Goal: Use online tool/utility: Use online tool/utility

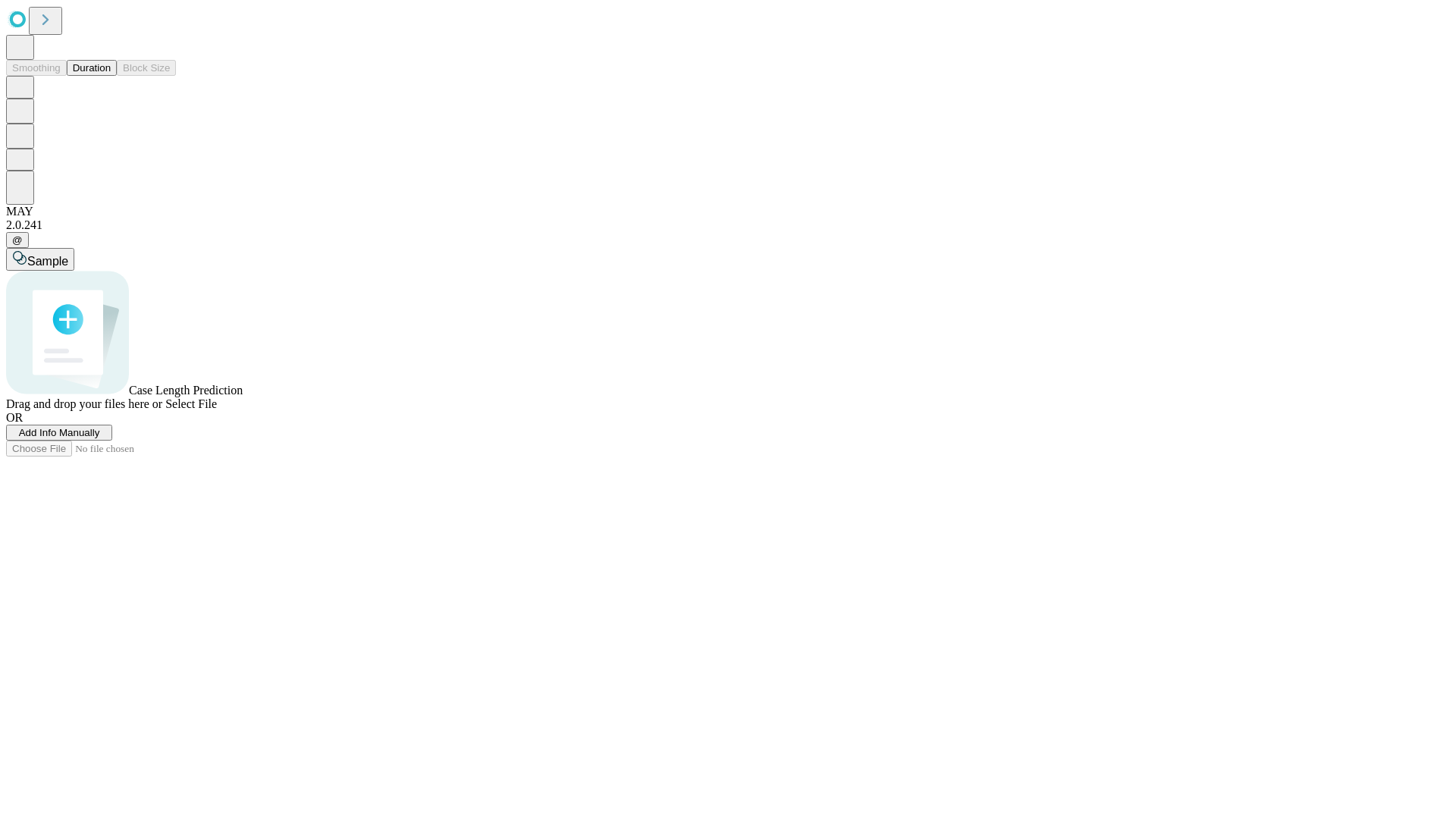
click at [111, 76] on button "Duration" at bounding box center [91, 68] width 50 height 16
click at [217, 410] on span "Select File" at bounding box center [191, 403] width 52 height 13
